Goal: Check status: Check status

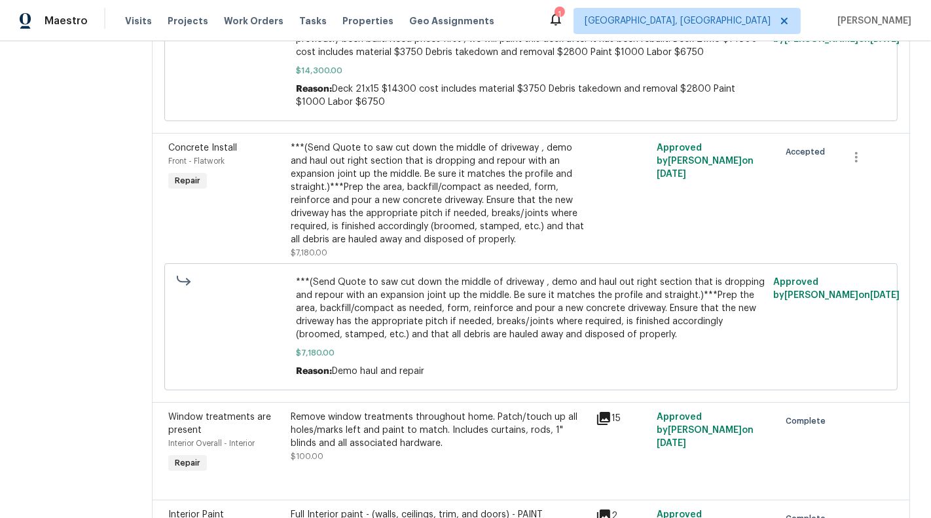
scroll to position [433, 0]
click at [460, 231] on div "***(Send Quote to saw cut down the middle of driveway , demo and haul out right…" at bounding box center [440, 193] width 298 height 105
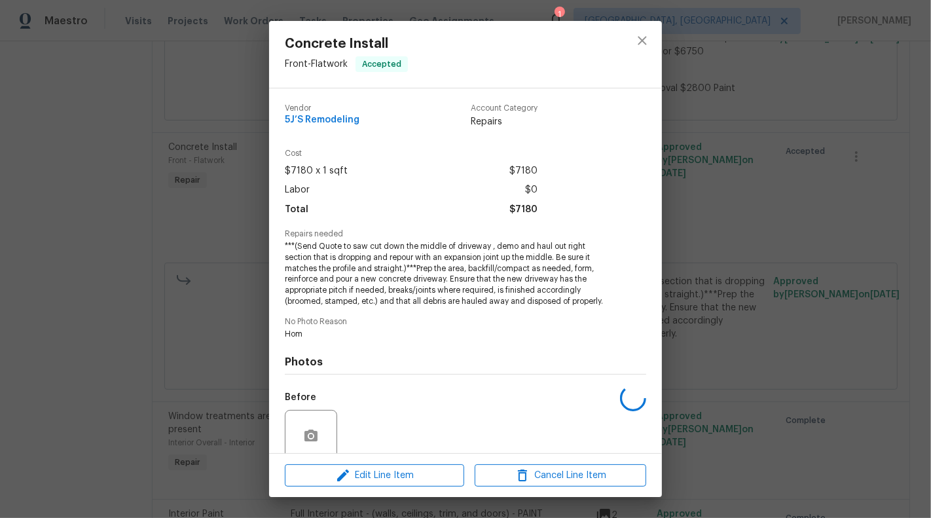
scroll to position [107, 0]
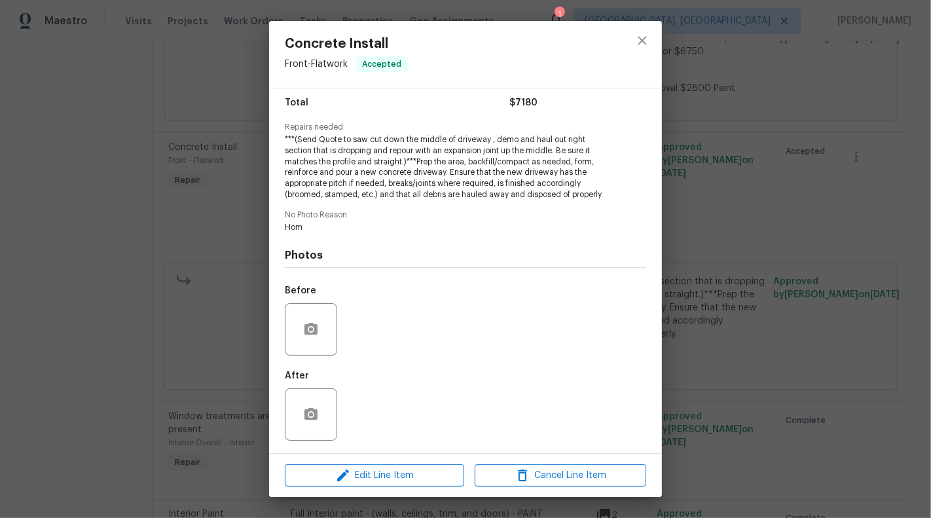
click at [205, 357] on div "Concrete Install Front - Flatwork Accepted Vendor 5J’S Remodeling Account Categ…" at bounding box center [465, 259] width 931 height 518
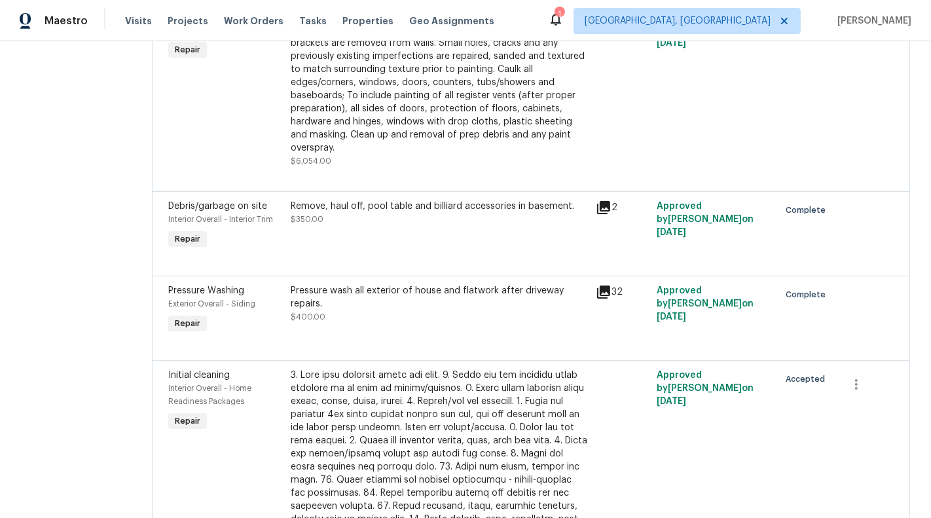
scroll to position [933, 0]
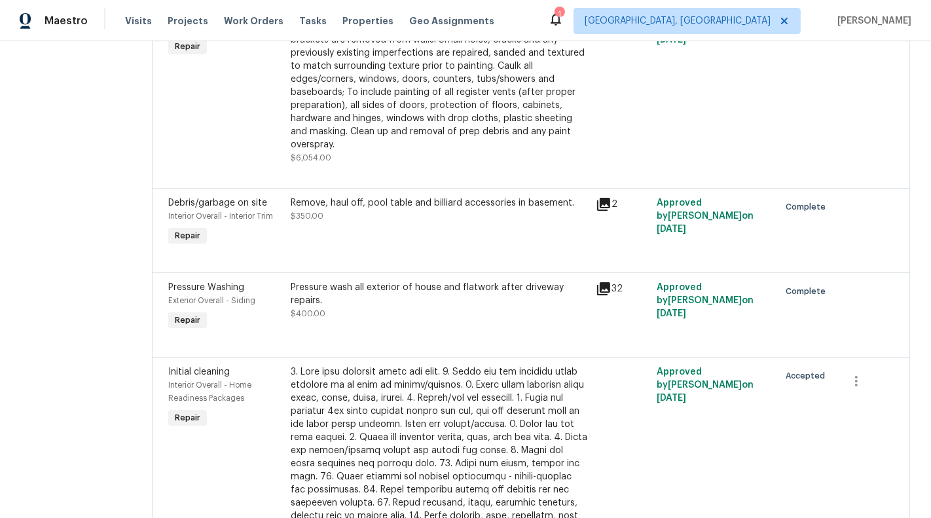
click at [399, 326] on div "Pressure wash all exterior of house and flatwork after driveway repairs. $400.00" at bounding box center [440, 307] width 306 height 60
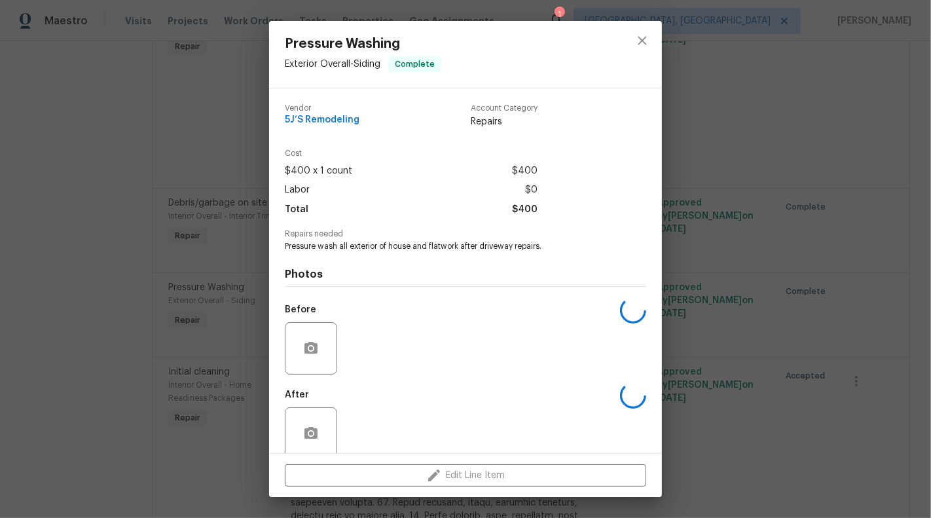
scroll to position [20, 0]
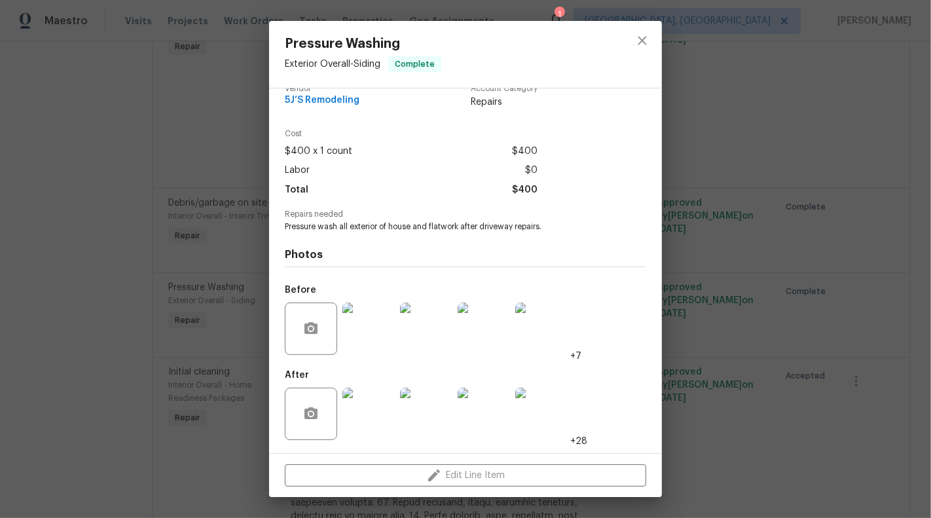
click at [360, 421] on img at bounding box center [368, 413] width 52 height 52
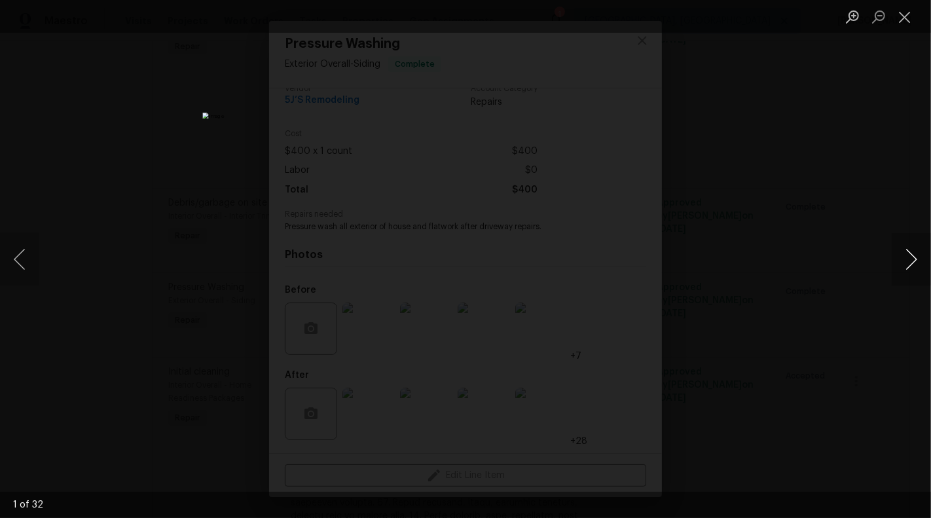
click at [914, 260] on button "Next image" at bounding box center [910, 259] width 39 height 52
click at [905, 16] on button "Close lightbox" at bounding box center [904, 16] width 26 height 23
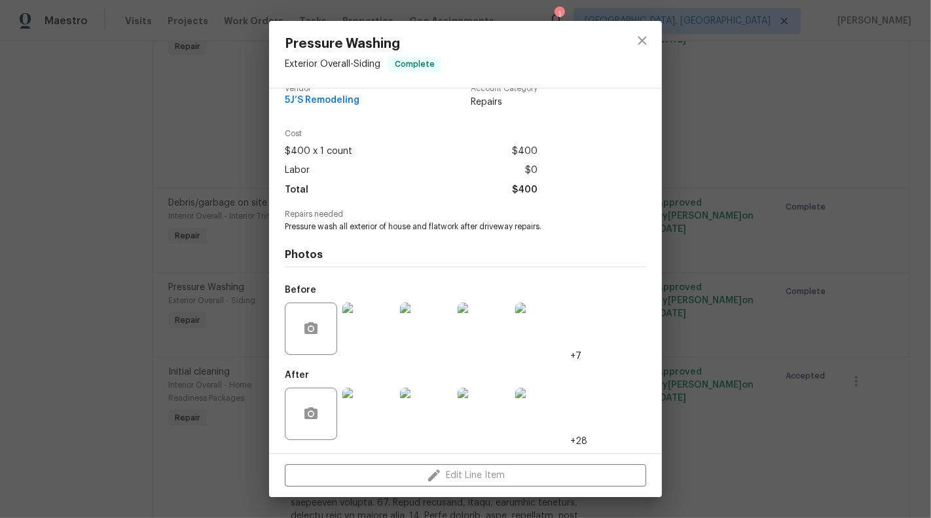
click at [816, 91] on div "Pressure Washing Exterior Overall - Siding Complete Vendor 5J’S Remodeling Acco…" at bounding box center [465, 259] width 931 height 518
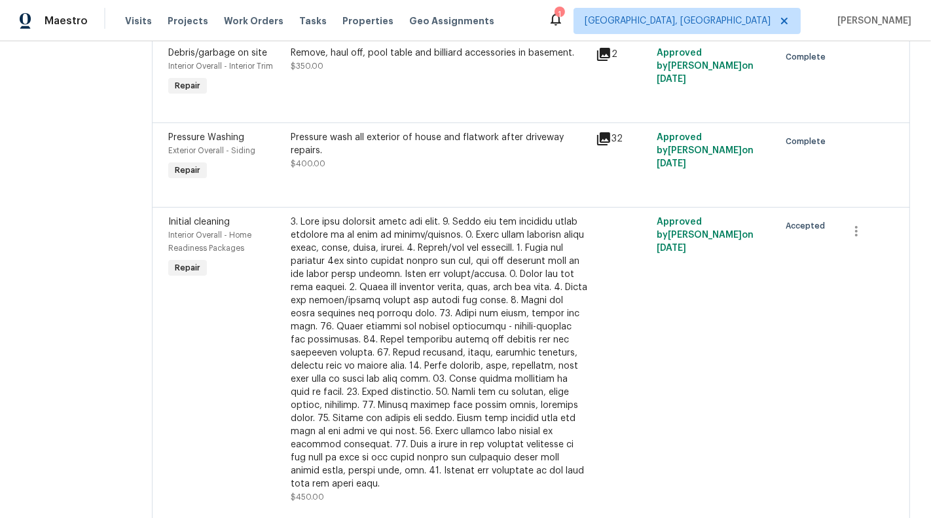
scroll to position [1089, 0]
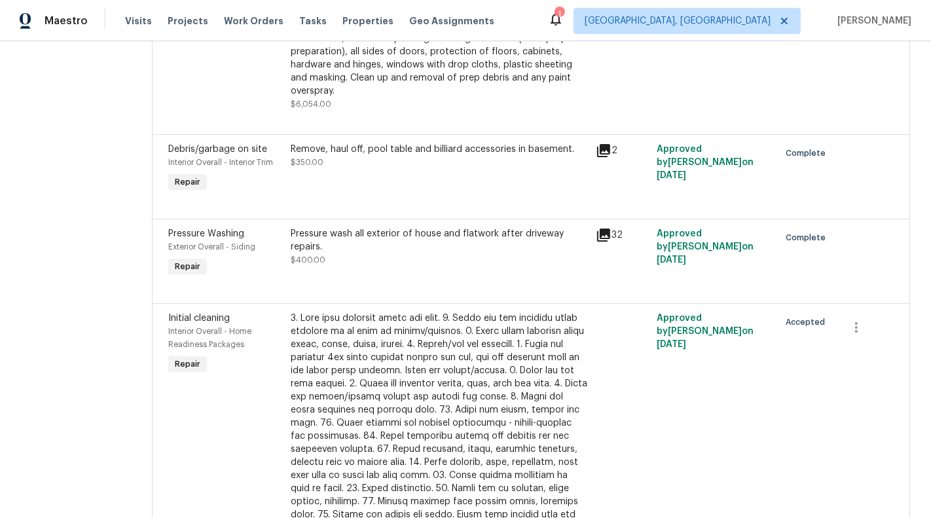
click at [414, 283] on div at bounding box center [530, 287] width 725 height 16
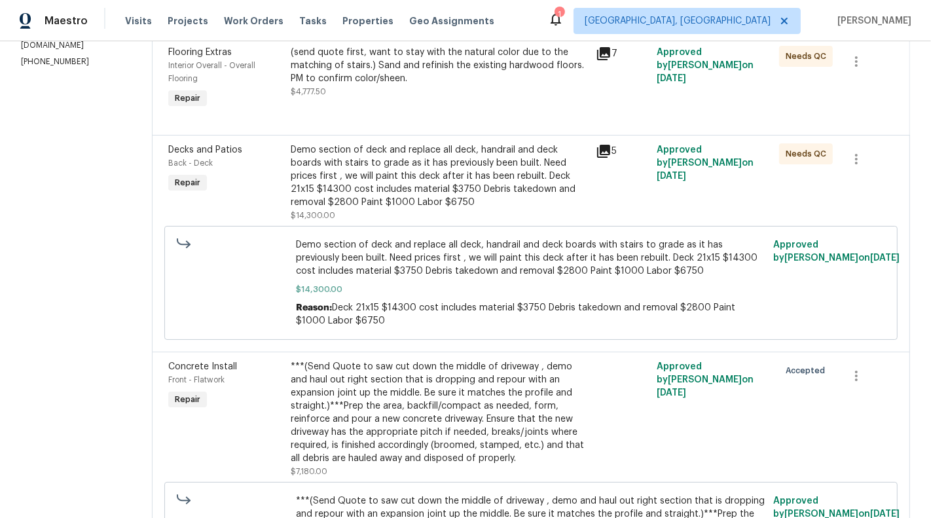
scroll to position [363, 0]
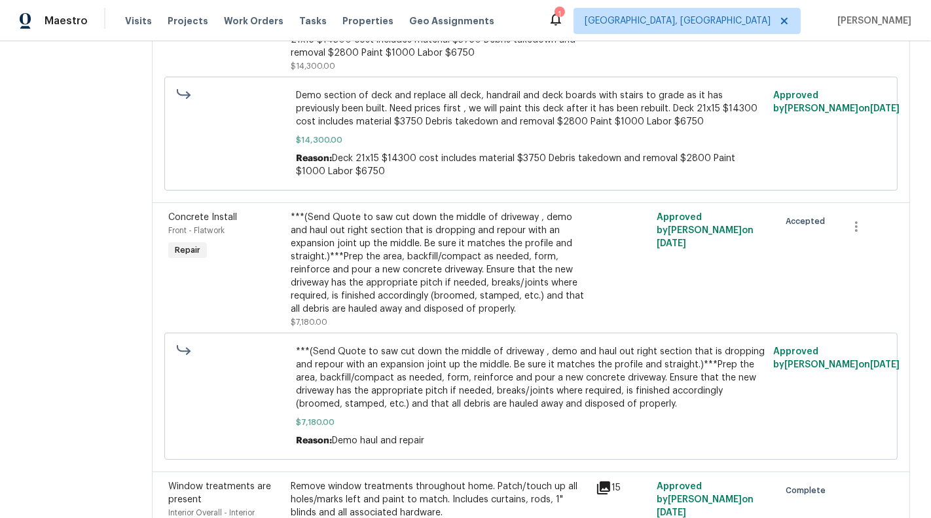
click at [417, 279] on div "***(Send Quote to saw cut down the middle of driveway , demo and haul out right…" at bounding box center [440, 263] width 298 height 105
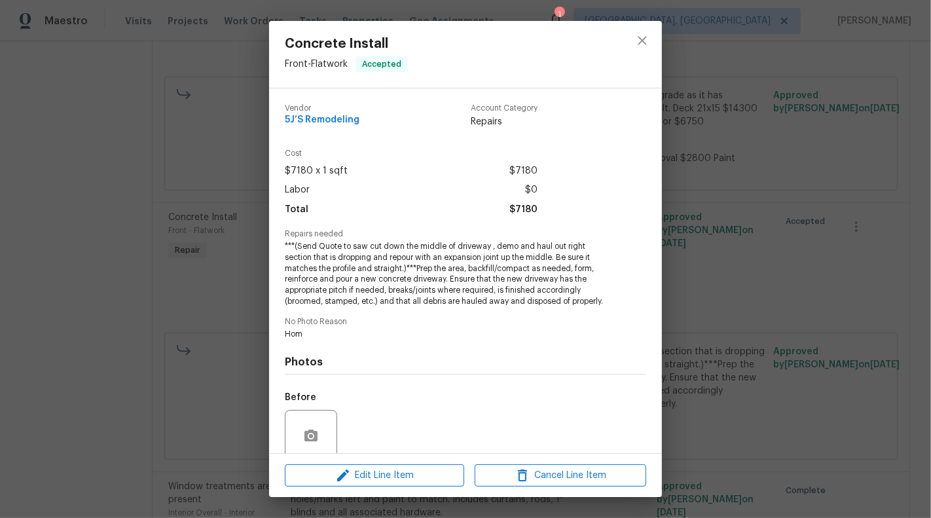
scroll to position [107, 0]
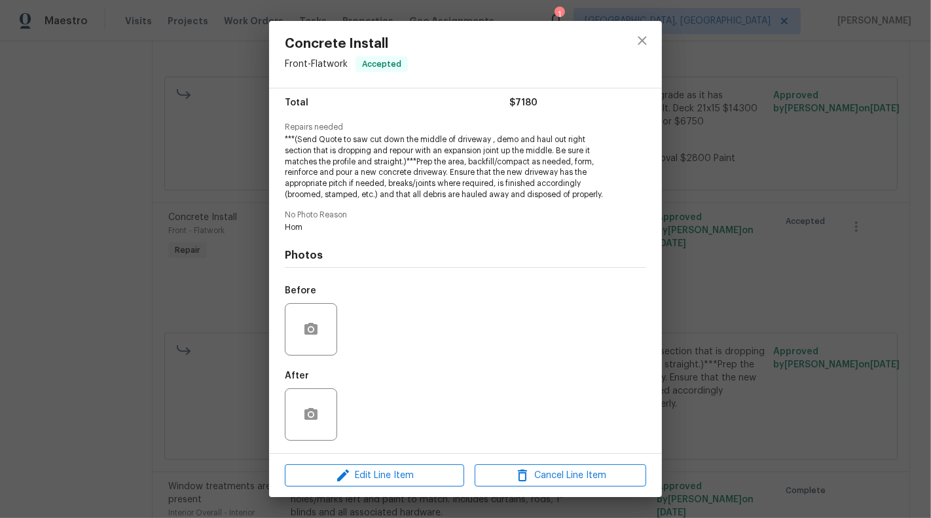
click at [81, 365] on div "Concrete Install Front - Flatwork Accepted Vendor 5J’S Remodeling Account Categ…" at bounding box center [465, 259] width 931 height 518
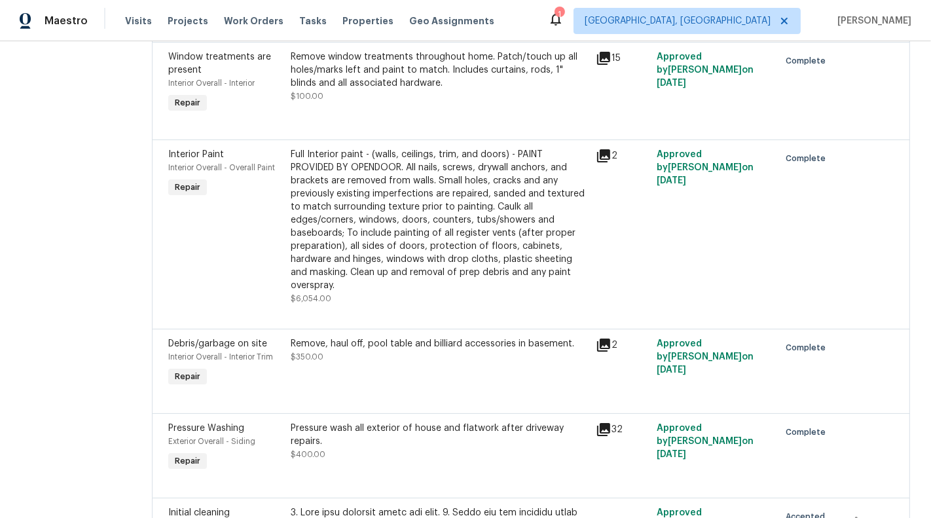
scroll to position [809, 0]
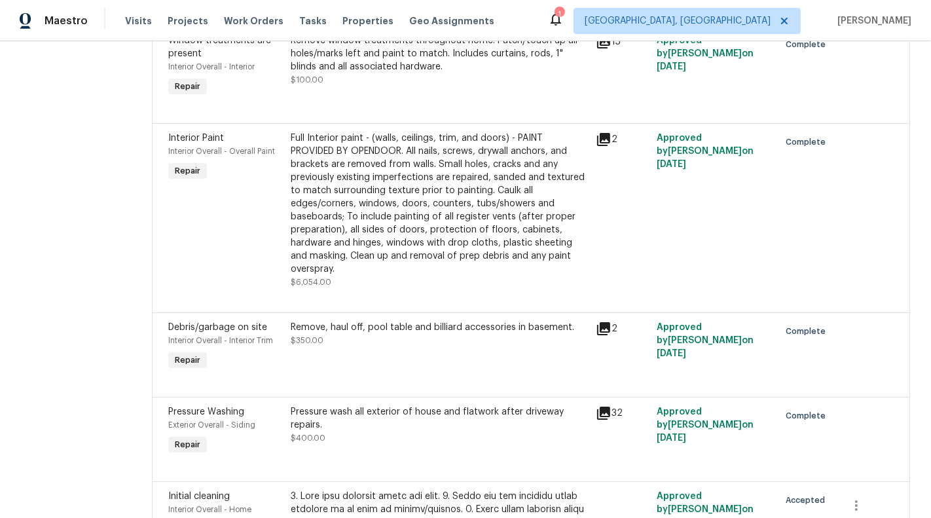
click at [404, 430] on div "Pressure wash all exterior of house and flatwork after driveway repairs. $400.00" at bounding box center [440, 424] width 298 height 39
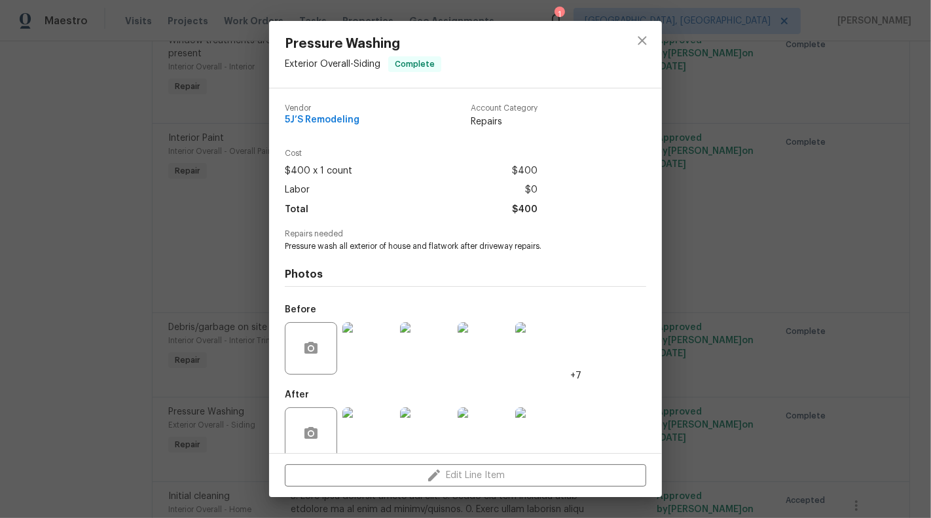
scroll to position [20, 0]
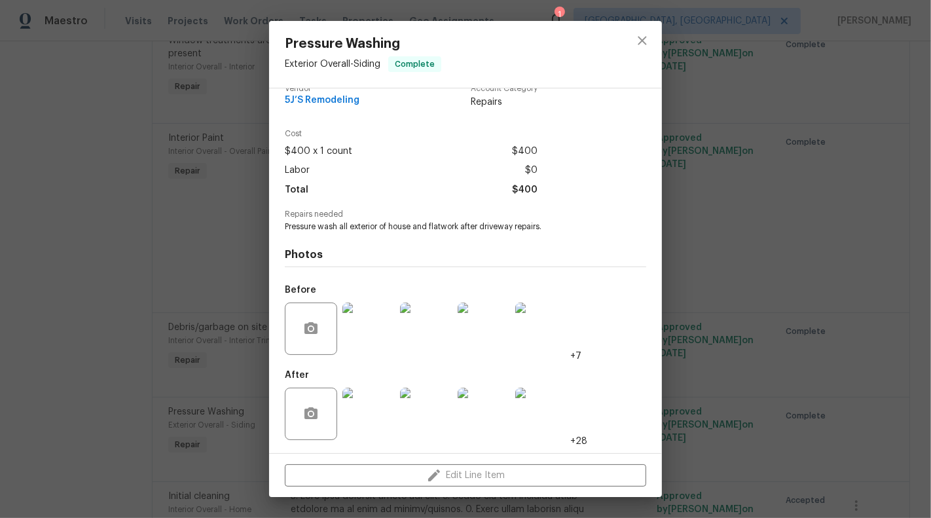
click at [359, 345] on img at bounding box center [368, 328] width 52 height 52
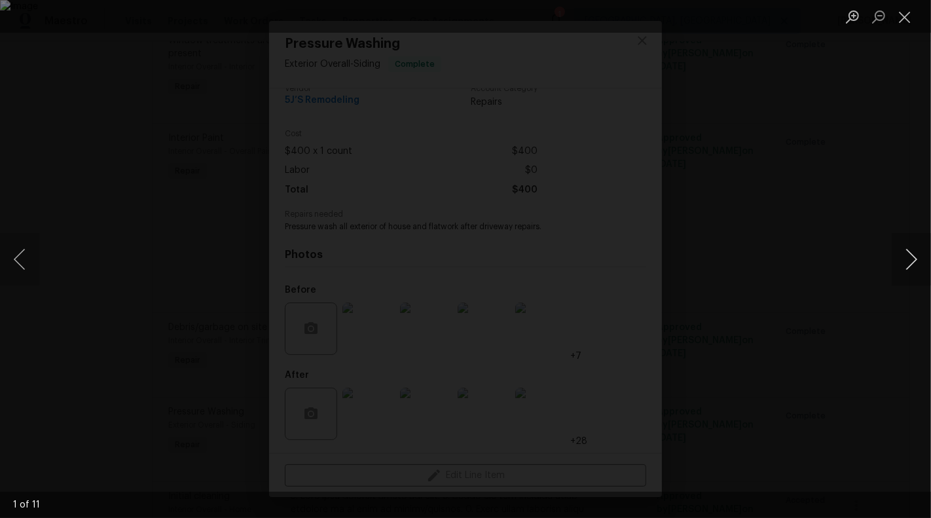
click at [905, 263] on button "Next image" at bounding box center [910, 259] width 39 height 52
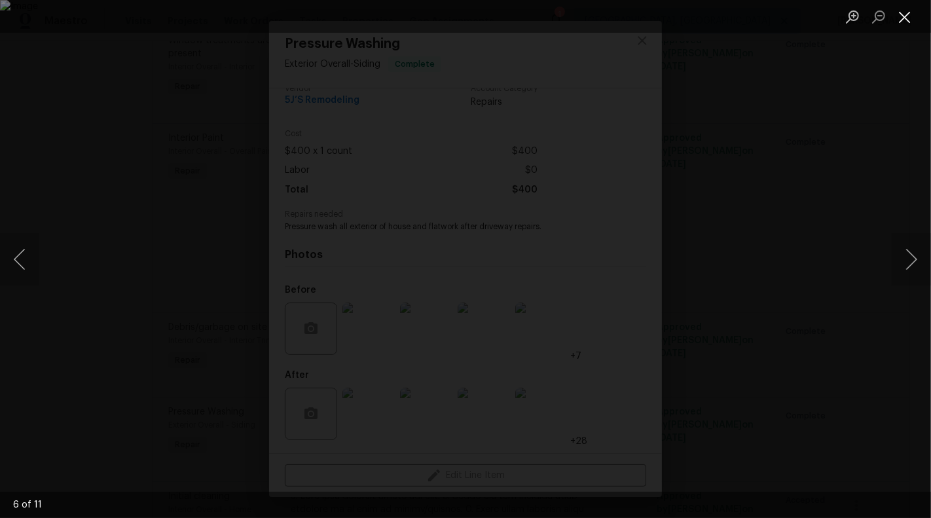
click at [908, 18] on button "Close lightbox" at bounding box center [904, 16] width 26 height 23
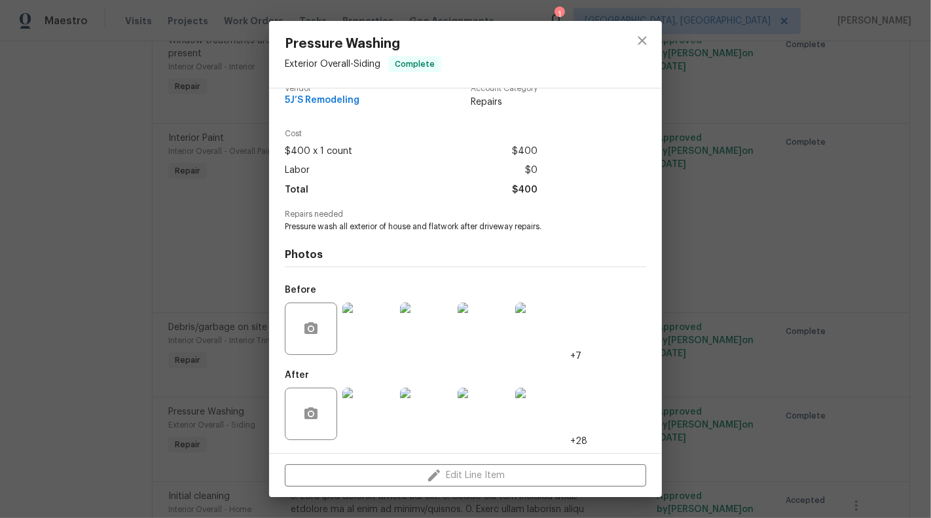
click at [353, 427] on img at bounding box center [368, 413] width 52 height 52
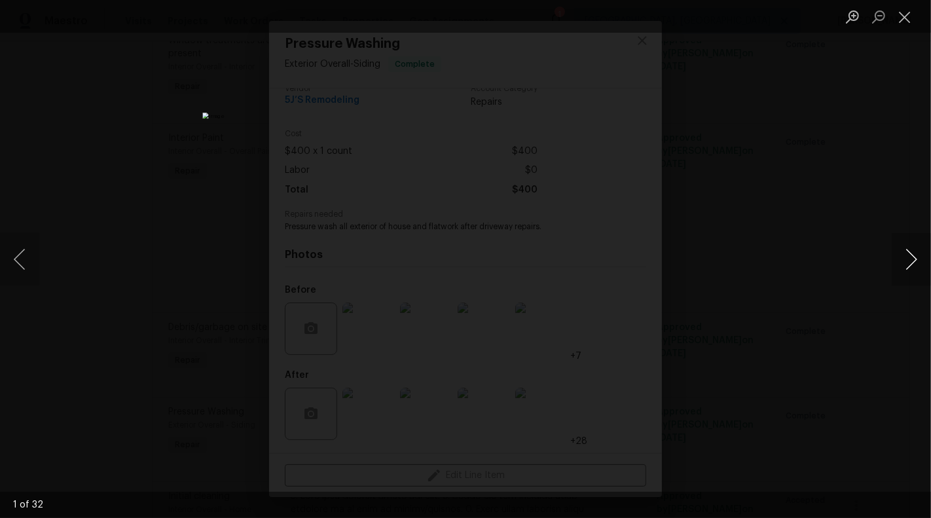
click at [901, 266] on button "Next image" at bounding box center [910, 259] width 39 height 52
click at [910, 264] on button "Next image" at bounding box center [910, 259] width 39 height 52
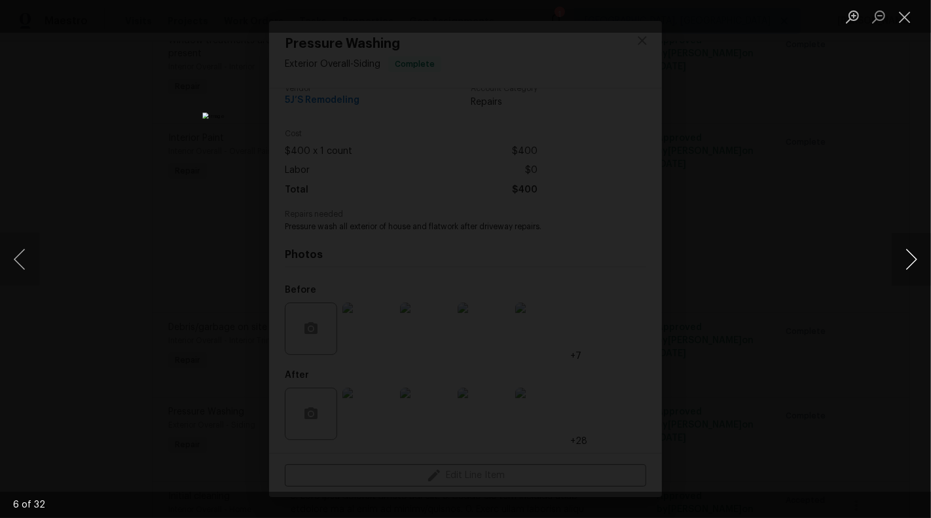
click at [910, 264] on button "Next image" at bounding box center [910, 259] width 39 height 52
click at [910, 262] on button "Next image" at bounding box center [910, 259] width 39 height 52
click at [903, 20] on button "Close lightbox" at bounding box center [904, 16] width 26 height 23
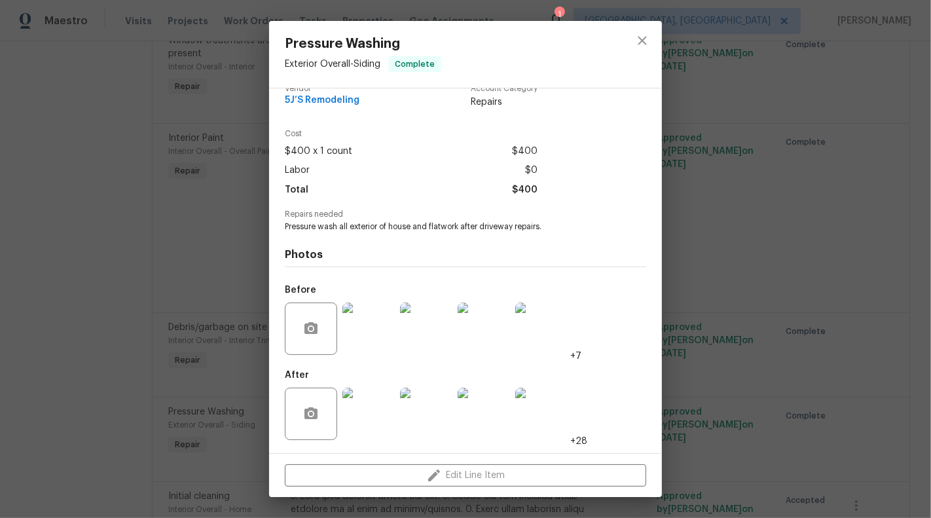
click at [823, 135] on div "Pressure Washing Exterior Overall - Siding Complete Vendor 5J’S Remodeling Acco…" at bounding box center [465, 259] width 931 height 518
